Goal: Book appointment/travel/reservation

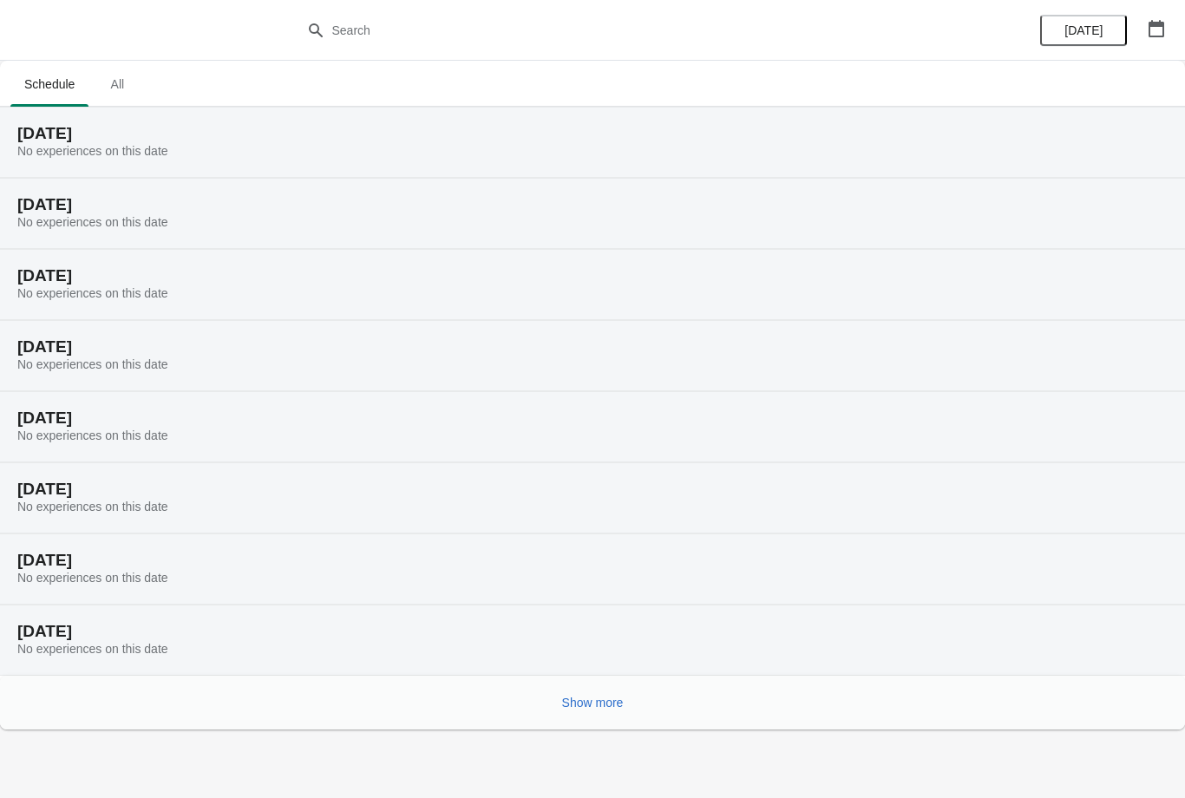
click at [1162, 35] on icon "button" at bounding box center [1156, 28] width 17 height 17
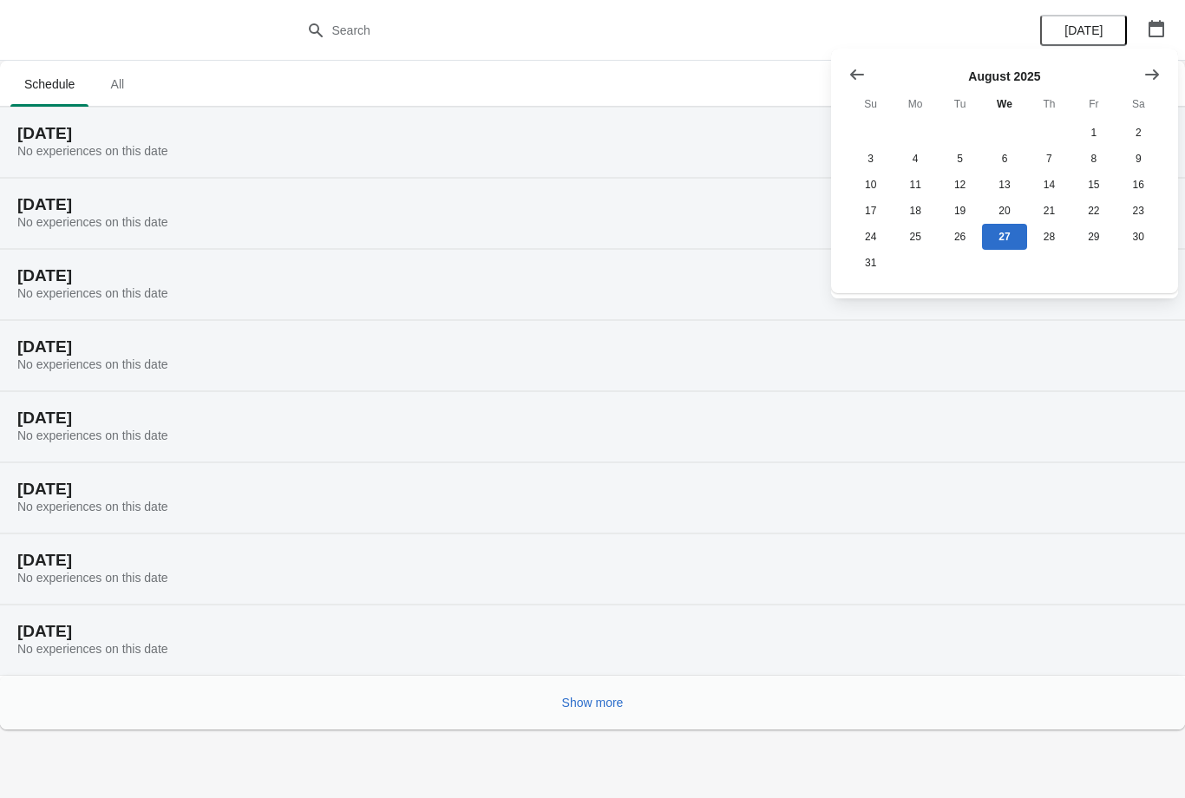
click at [1162, 71] on button "Show next month, September 2025" at bounding box center [1151, 74] width 31 height 31
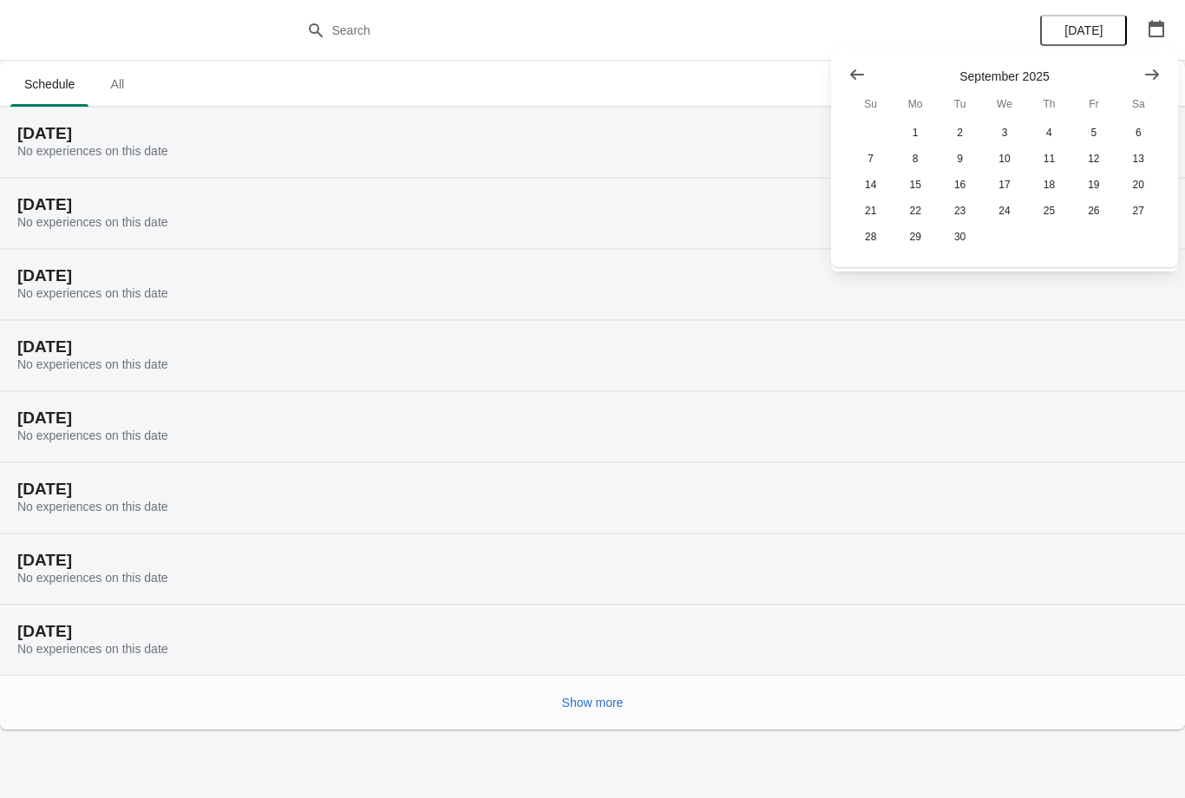
click at [1157, 73] on icon "Show next month, October 2025" at bounding box center [1152, 74] width 14 height 10
click at [1157, 70] on icon "Show next month, November 2025" at bounding box center [1151, 74] width 17 height 17
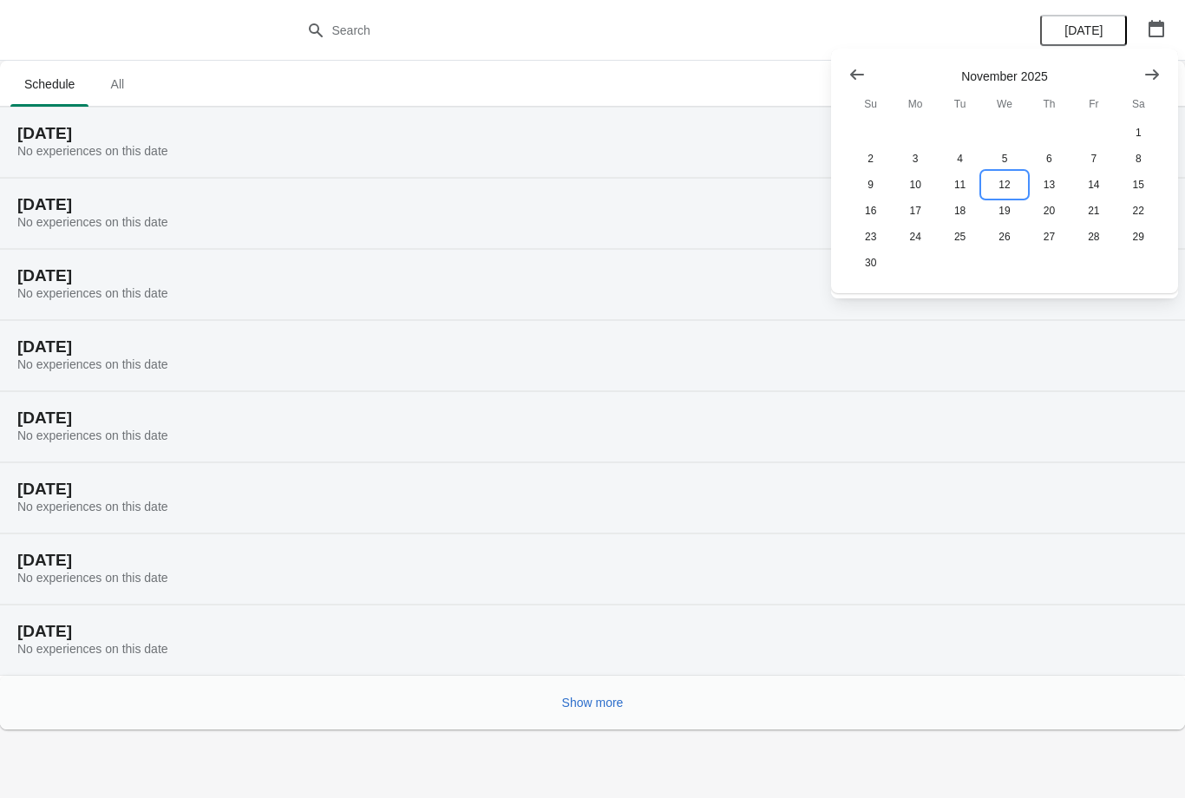
click at [1014, 187] on button "12" at bounding box center [1004, 185] width 44 height 26
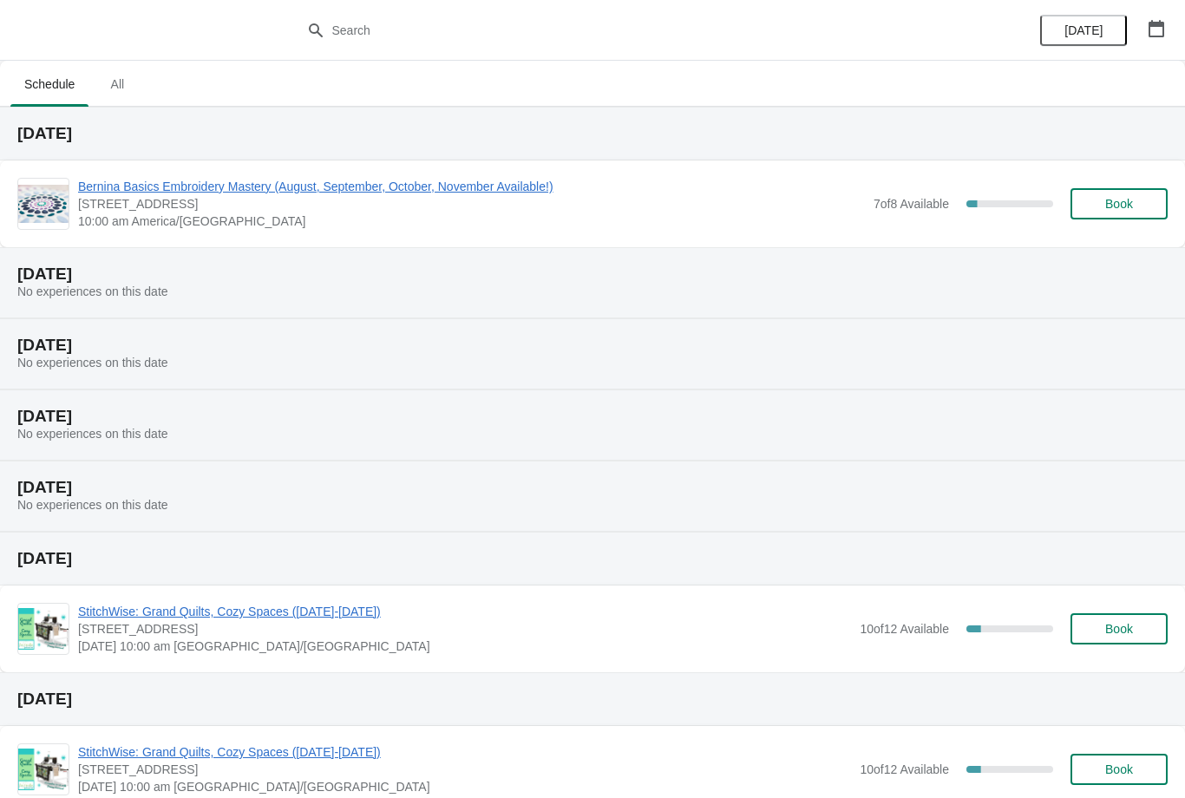
click at [1108, 195] on button "Book" at bounding box center [1118, 203] width 97 height 31
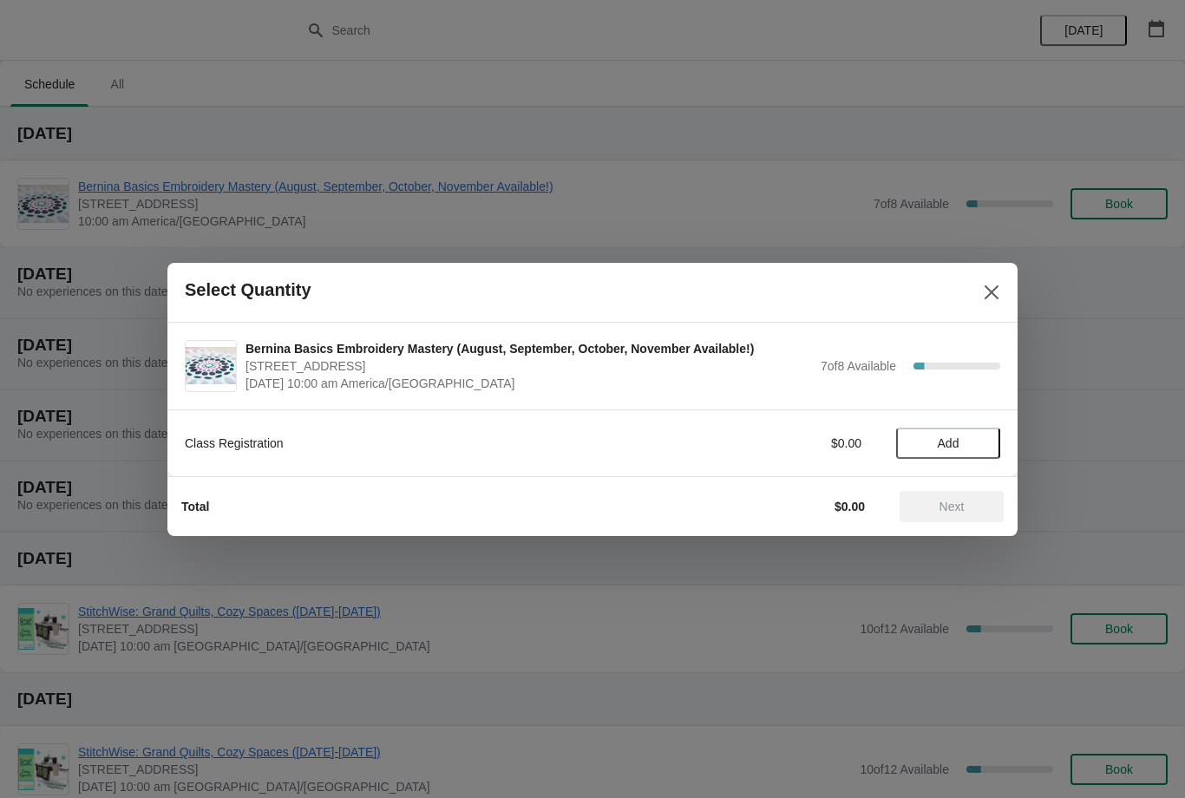
click at [960, 439] on span "Add" at bounding box center [948, 443] width 73 height 14
click at [953, 500] on span "Next" at bounding box center [951, 507] width 25 height 14
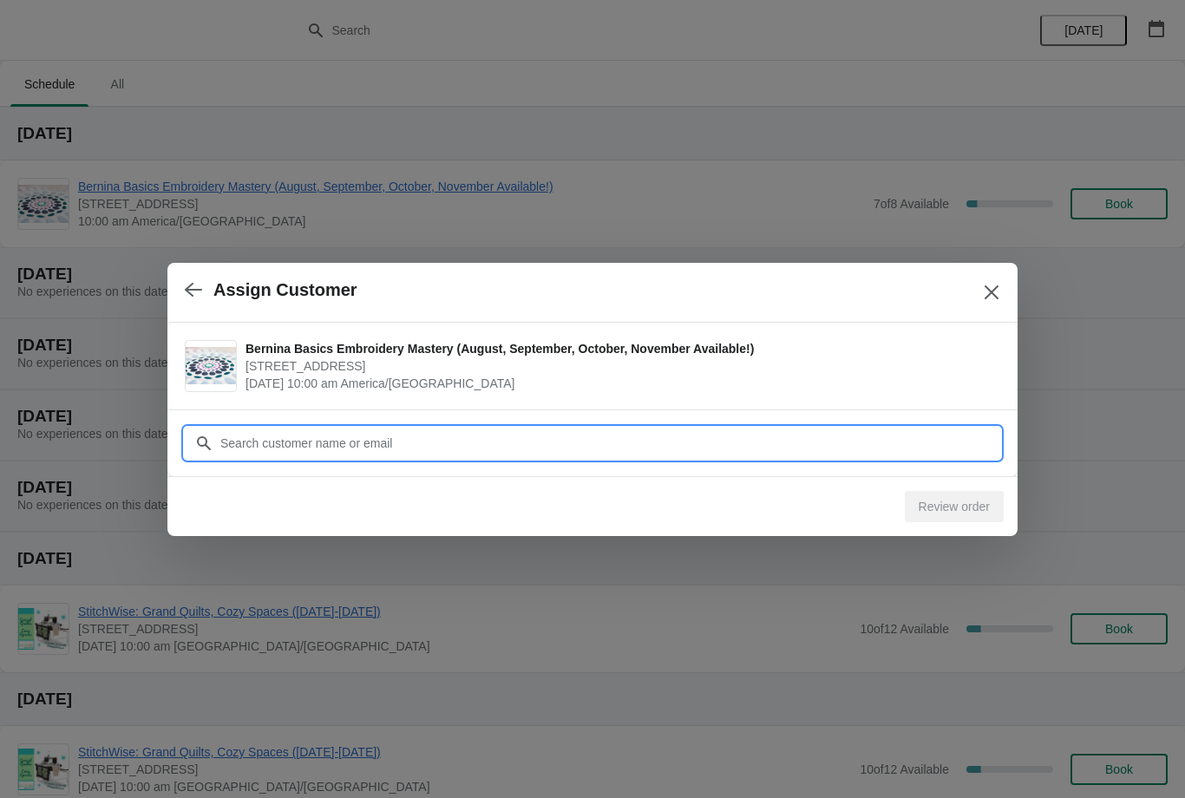
click at [591, 436] on input "Customer" at bounding box center [609, 443] width 781 height 31
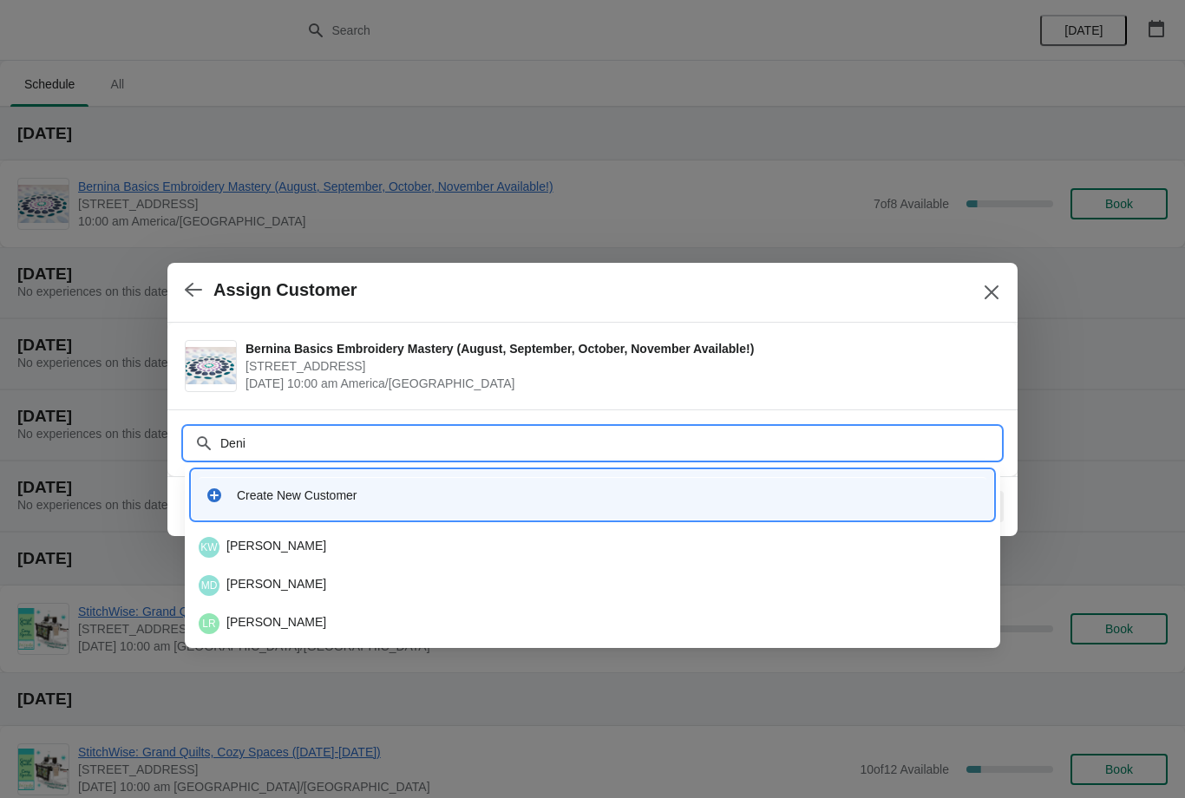
type input "[PERSON_NAME]"
click at [276, 586] on div "DK Denise Koster" at bounding box center [593, 585] width 788 height 21
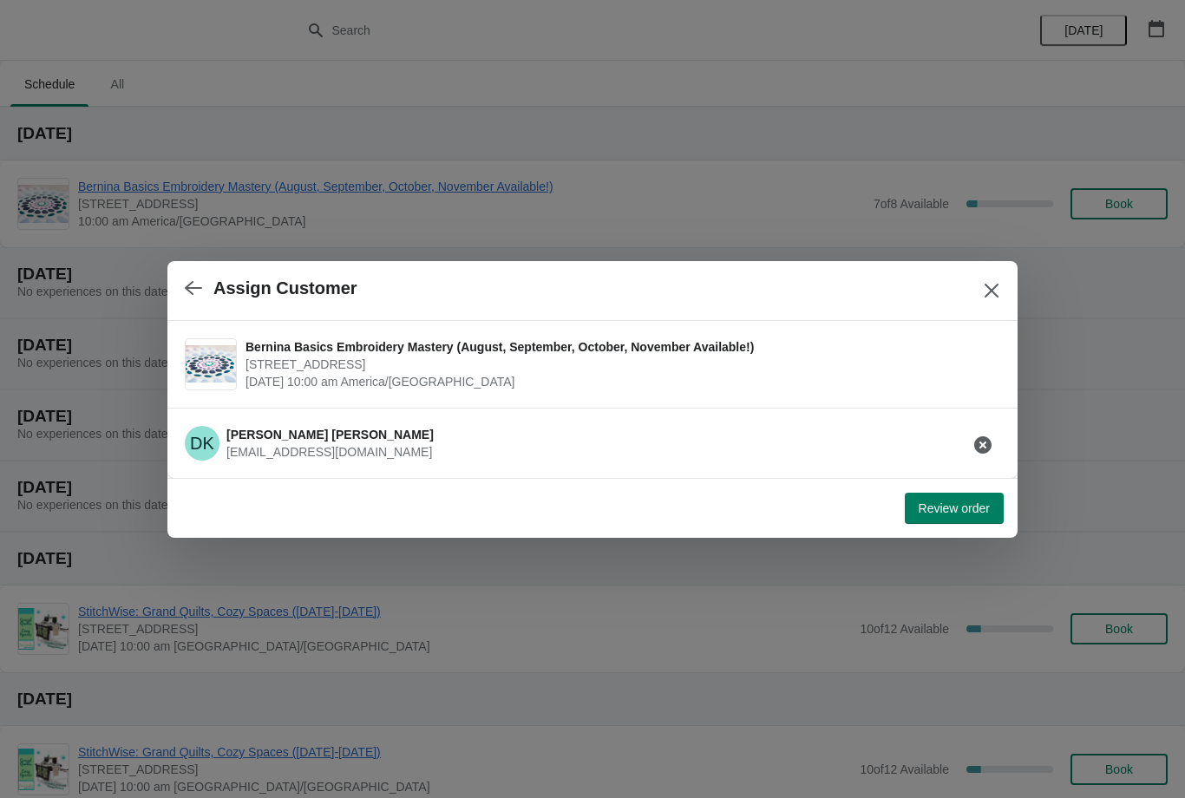
click at [951, 498] on button "Review order" at bounding box center [954, 508] width 99 height 31
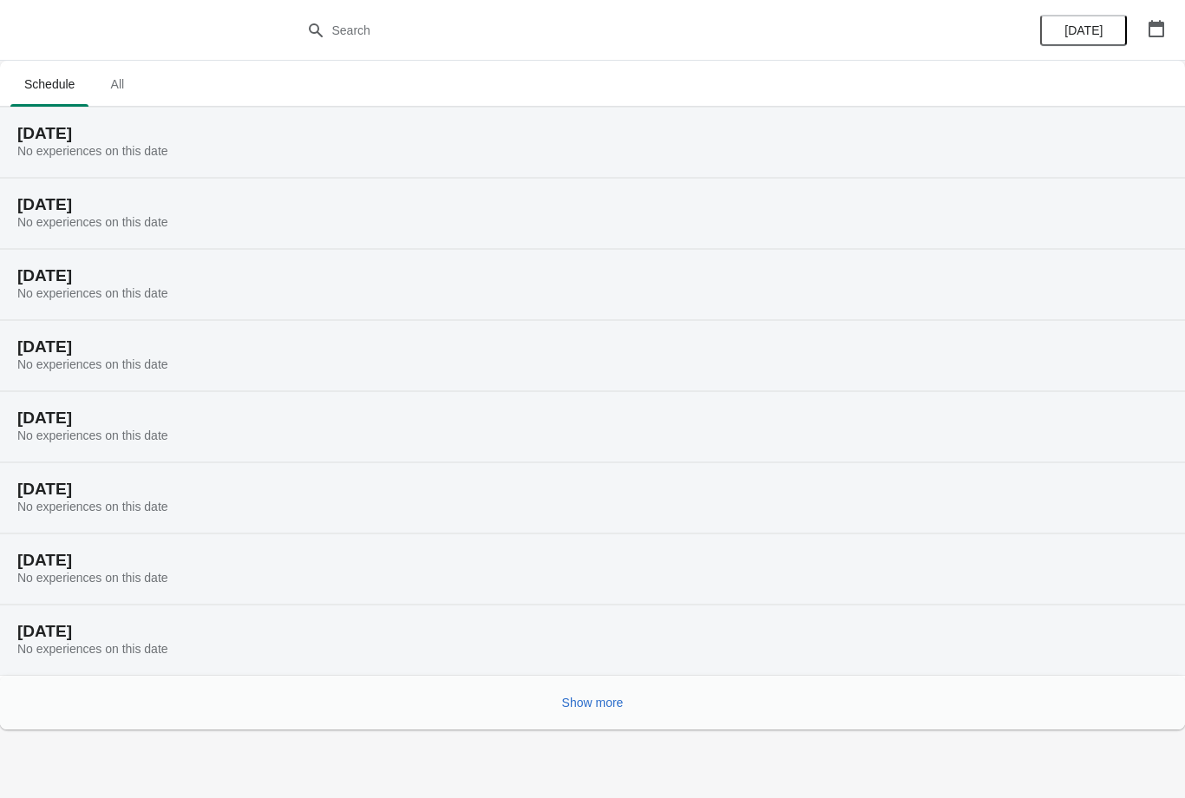
click at [1175, 16] on div "[DATE]" at bounding box center [1102, 30] width 165 height 61
click at [1154, 29] on icon "button" at bounding box center [1156, 28] width 17 height 17
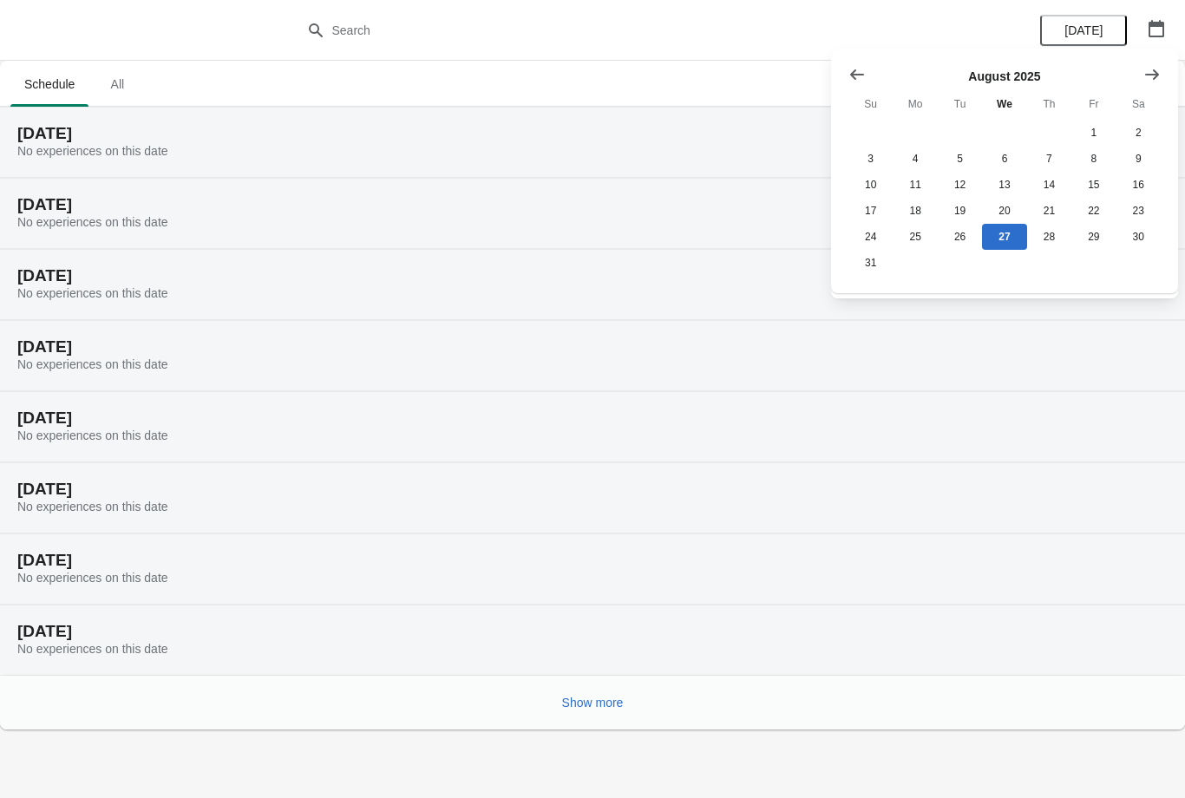
click at [1155, 67] on icon "Show next month, September 2025" at bounding box center [1151, 74] width 17 height 17
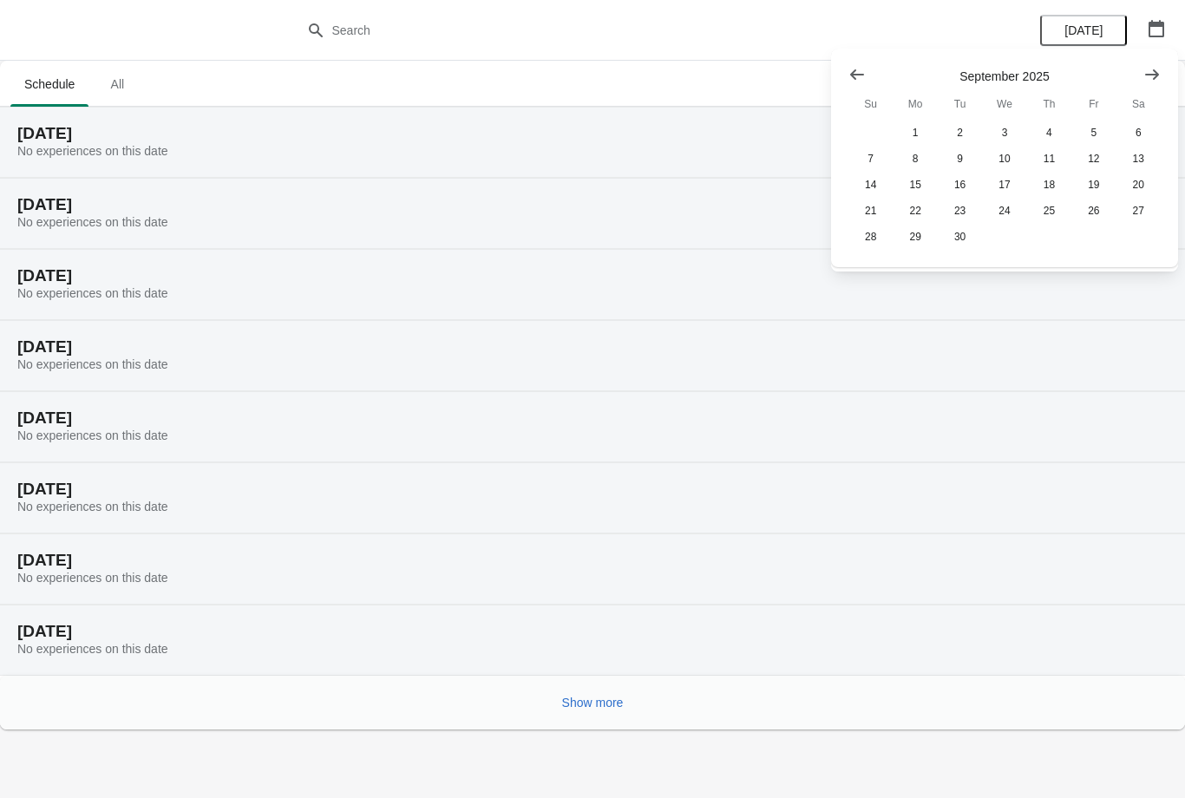
click at [1161, 67] on button "Show next month, October 2025" at bounding box center [1151, 74] width 31 height 31
click at [1166, 67] on button "Show next month, November 2025" at bounding box center [1151, 74] width 31 height 31
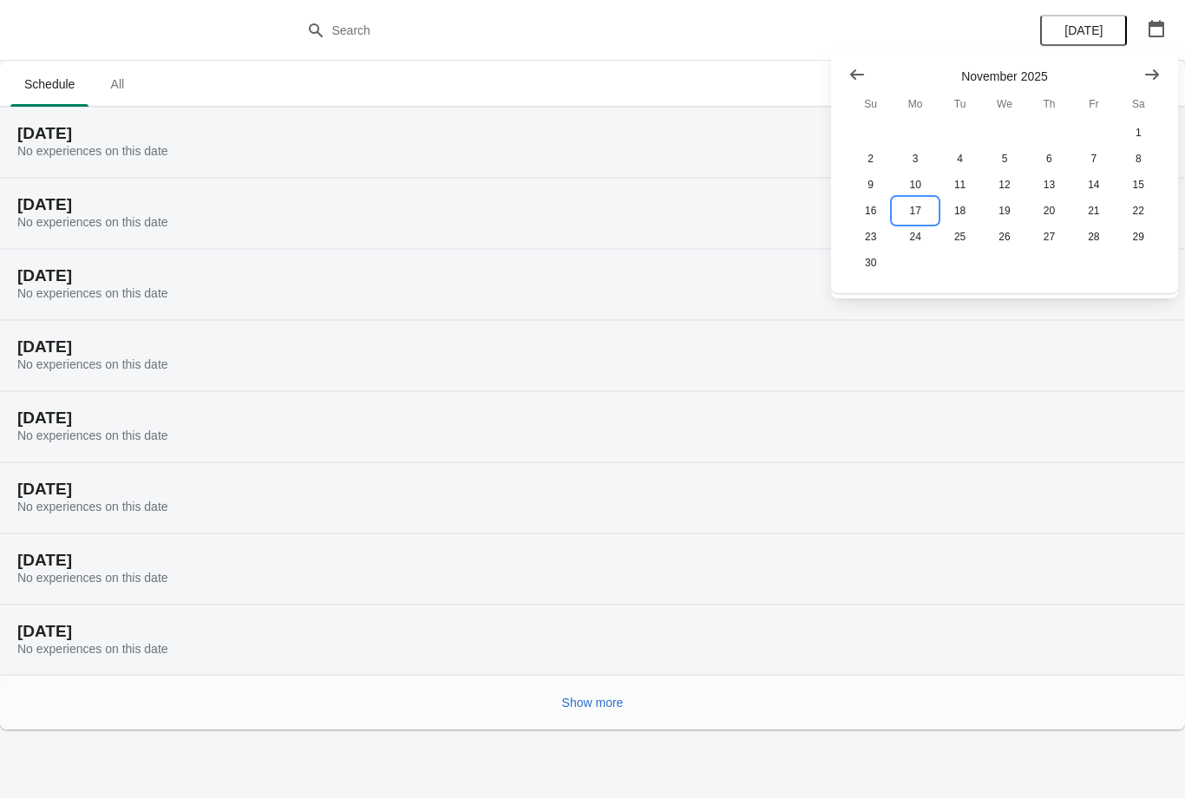
click at [907, 211] on button "17" at bounding box center [915, 211] width 44 height 26
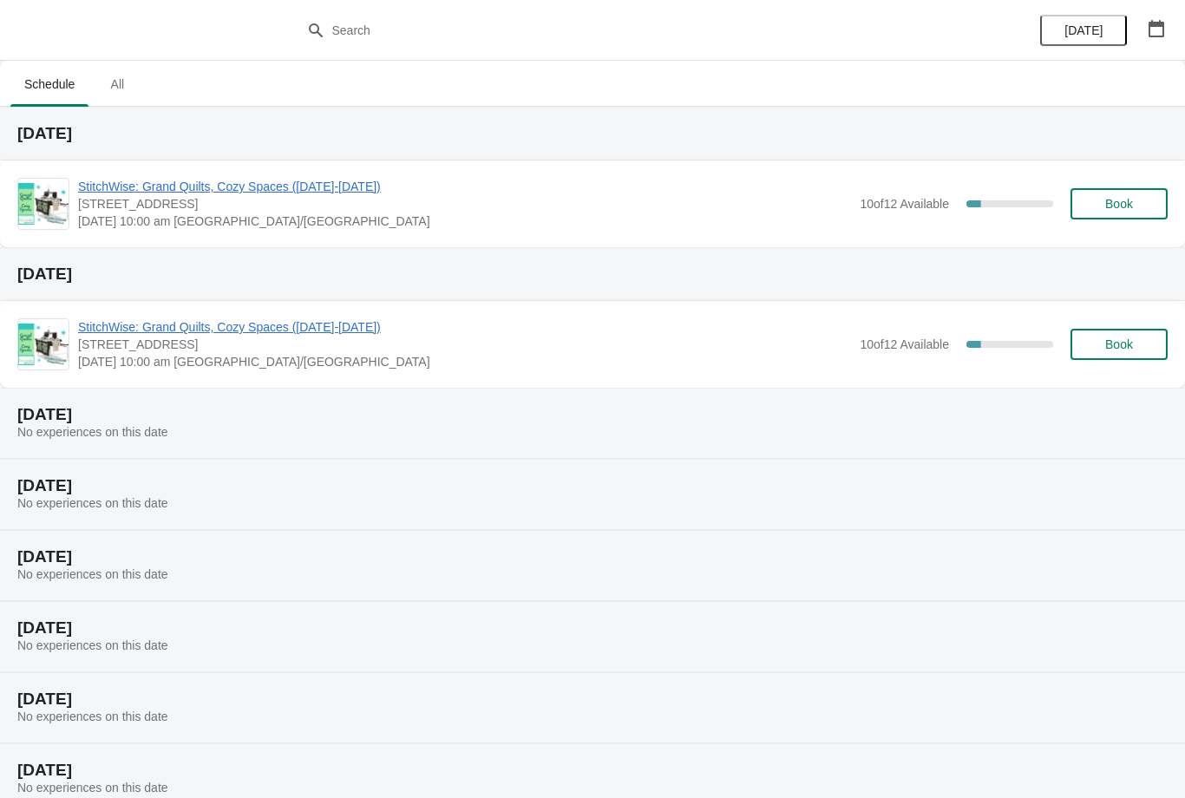
click at [1114, 193] on button "Book" at bounding box center [1118, 203] width 97 height 31
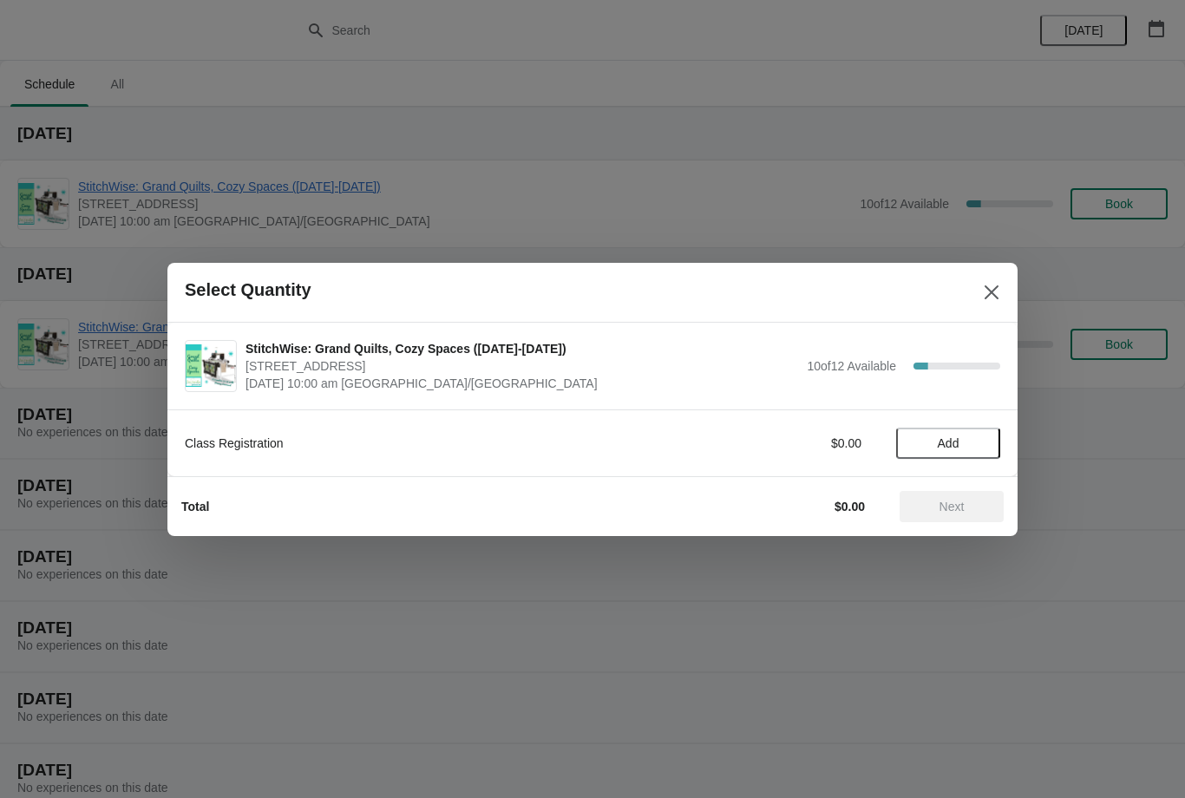
click at [956, 438] on span "Add" at bounding box center [949, 443] width 22 height 14
click at [958, 497] on button "Next" at bounding box center [952, 506] width 104 height 31
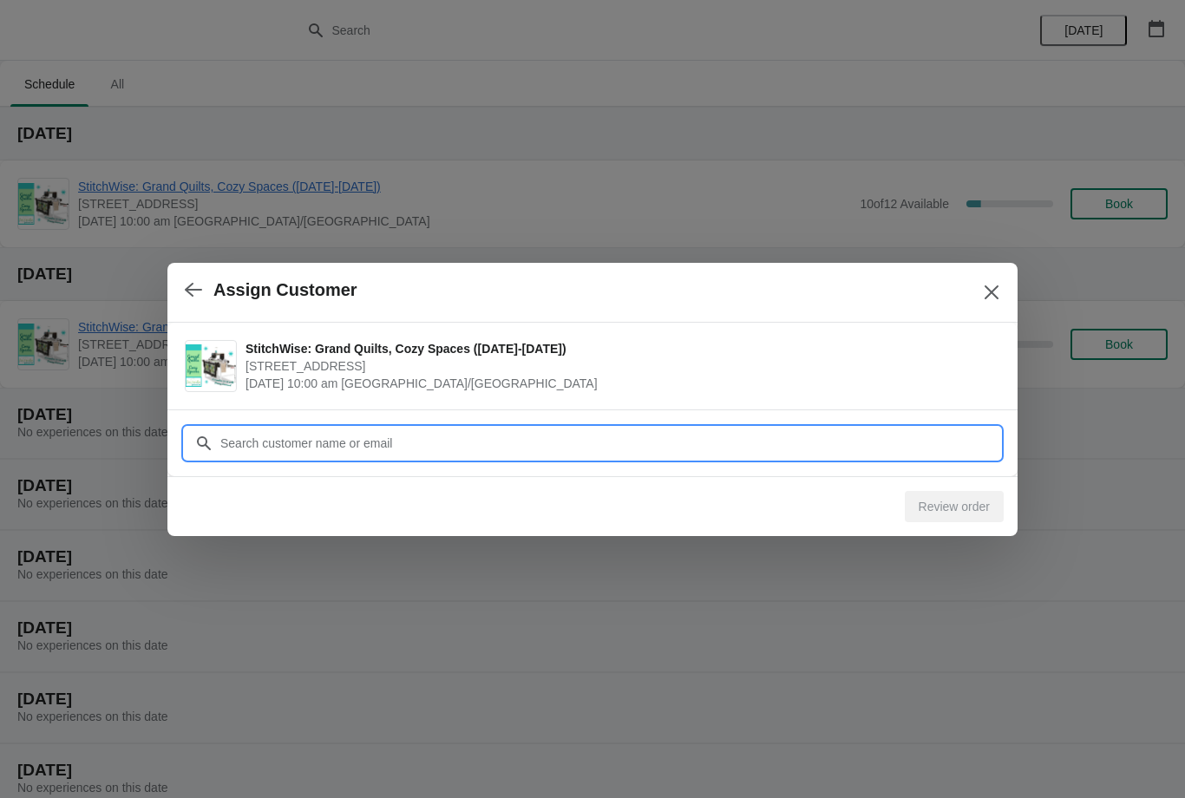
click at [481, 442] on input "Customer" at bounding box center [609, 443] width 781 height 31
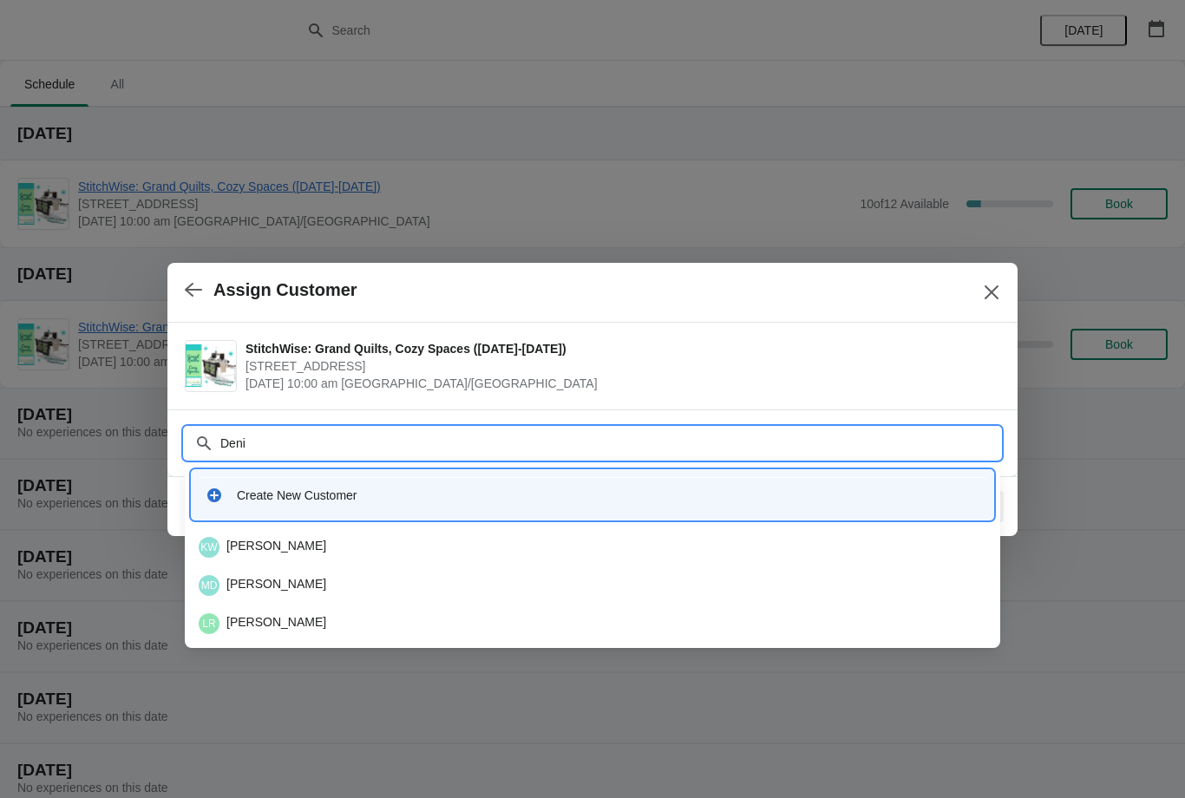
type input "[PERSON_NAME]"
